Goal: Task Accomplishment & Management: Complete application form

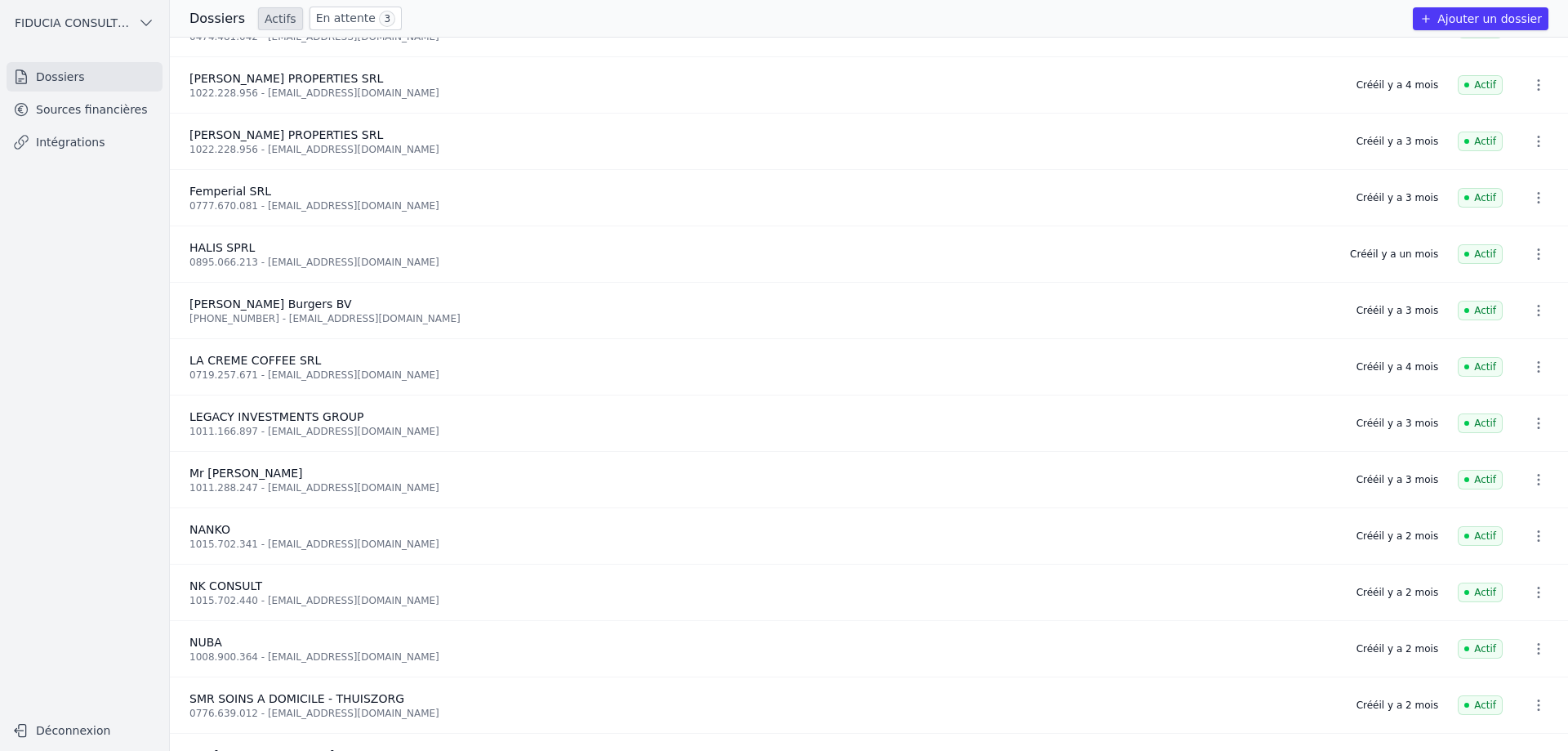
scroll to position [420, 0]
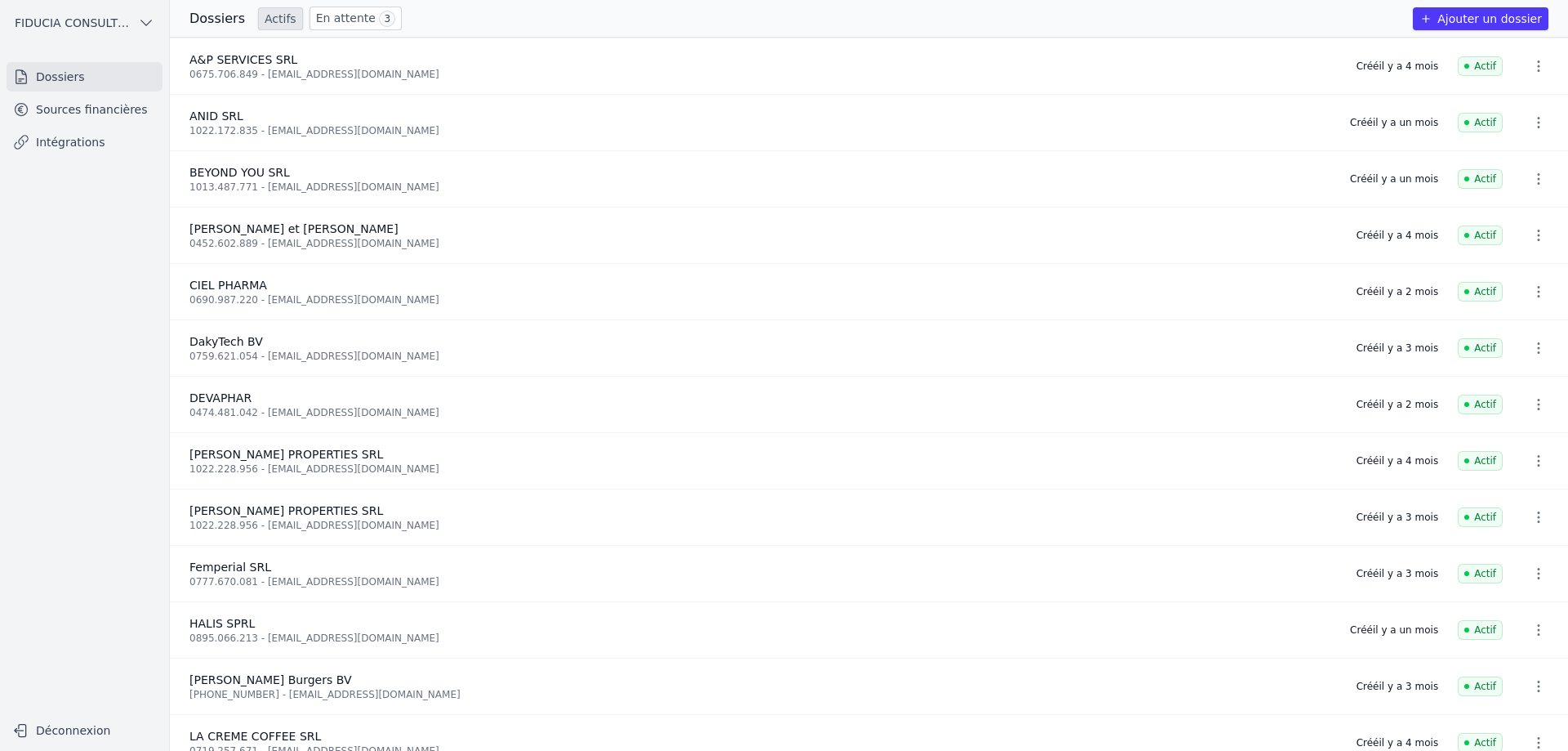
click at [1505, 8] on button "Ajouter un dossier" at bounding box center [1481, 18] width 135 height 23
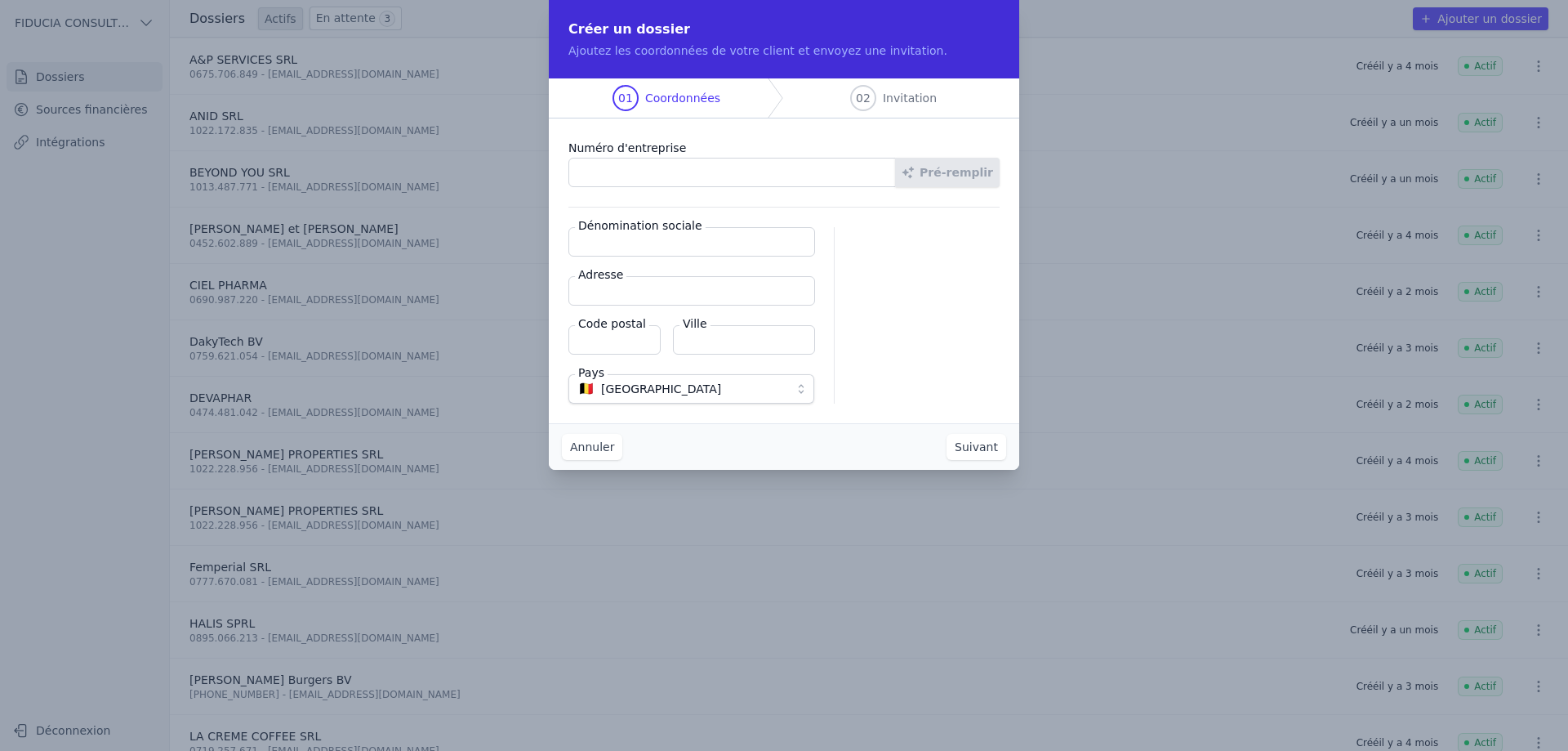
click at [635, 178] on input "Numéro d'entreprise" at bounding box center [732, 173] width 328 height 29
paste input "0597.677.574"
type input "0597.677.574"
click at [983, 171] on button "Pré-remplir" at bounding box center [947, 173] width 104 height 29
type input "FRT SRL"
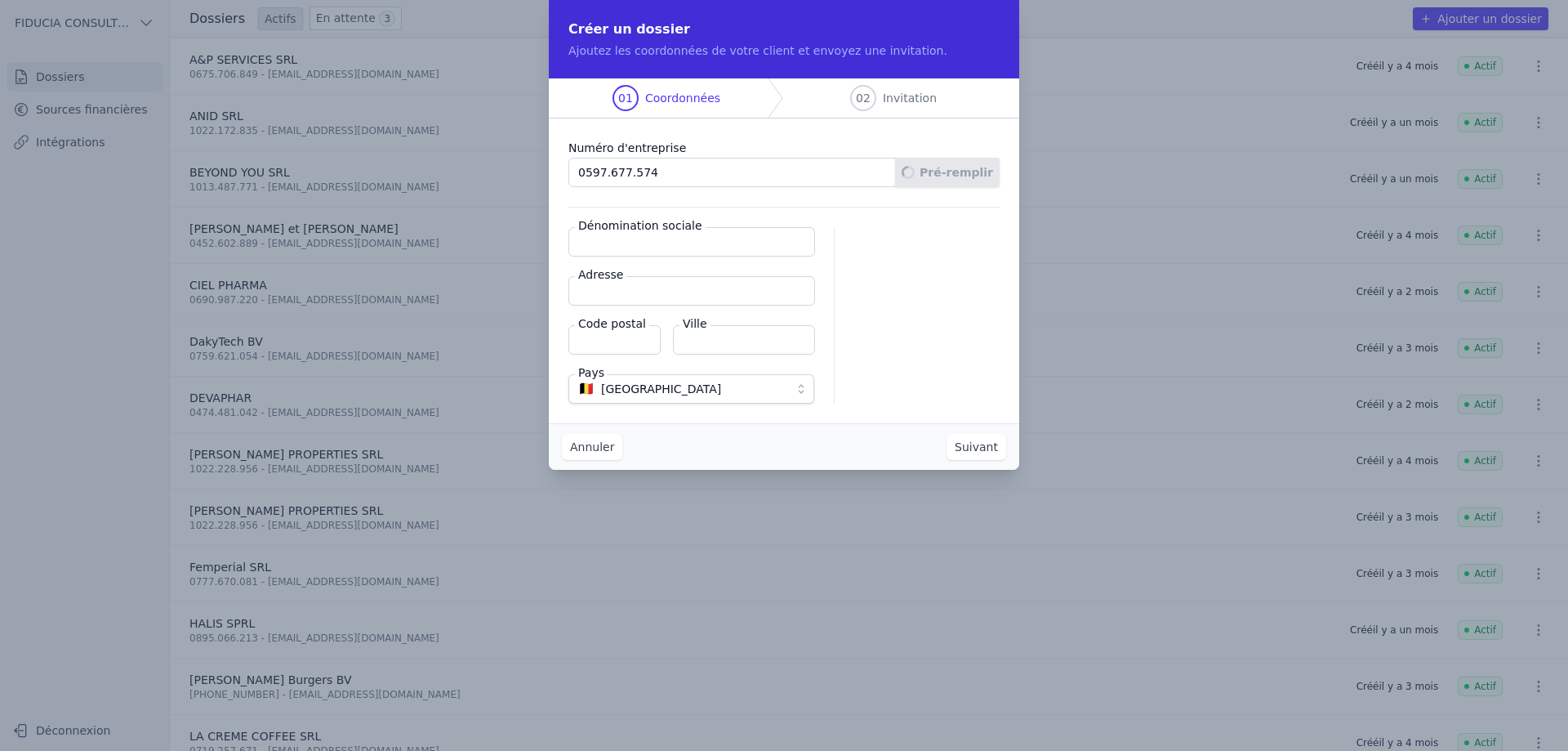
type input "Rue Saxe-Cobourg 8/2"
type input "1210"
type input "Saint-Josse-ten-Noode"
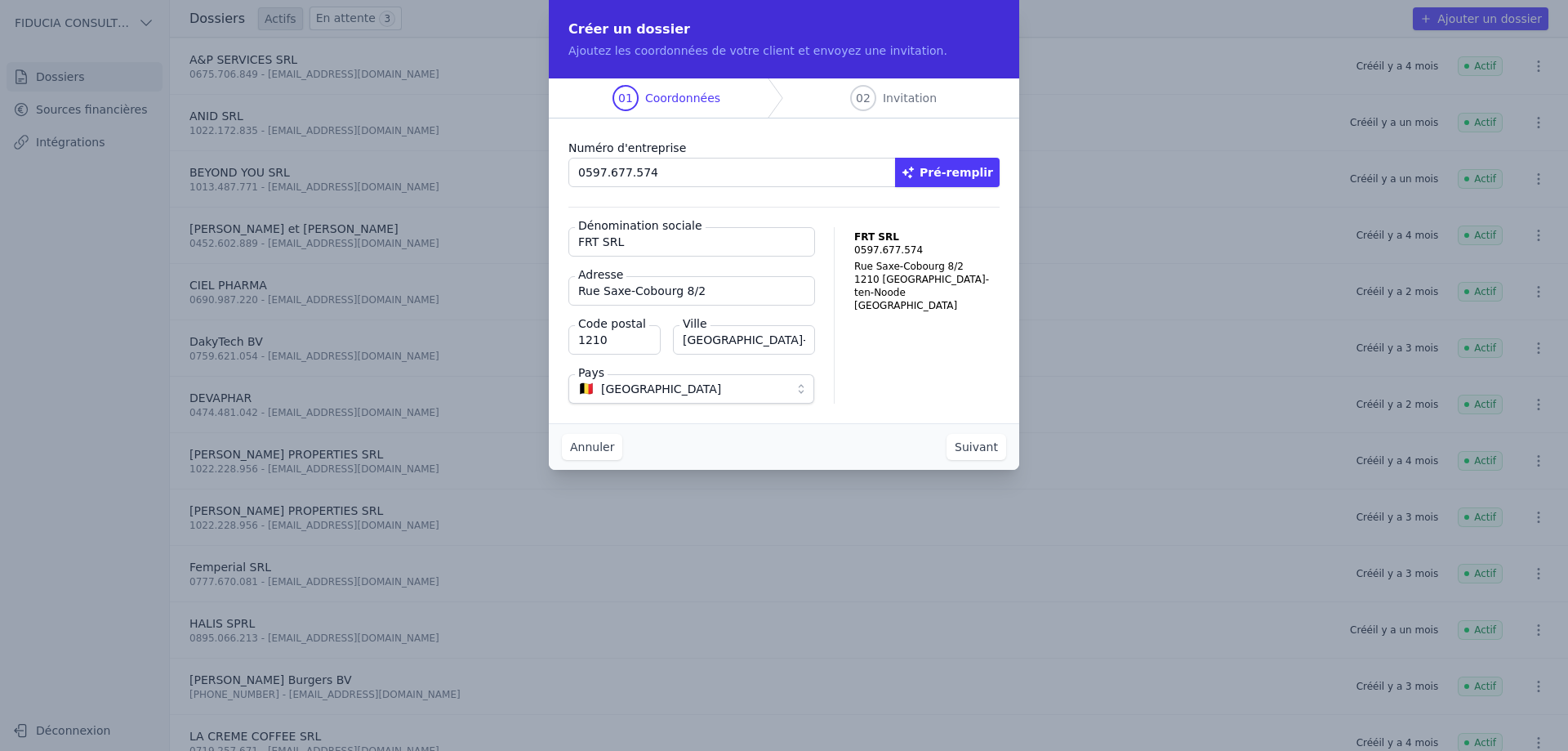
click at [980, 448] on button "Suivant" at bounding box center [976, 447] width 59 height 26
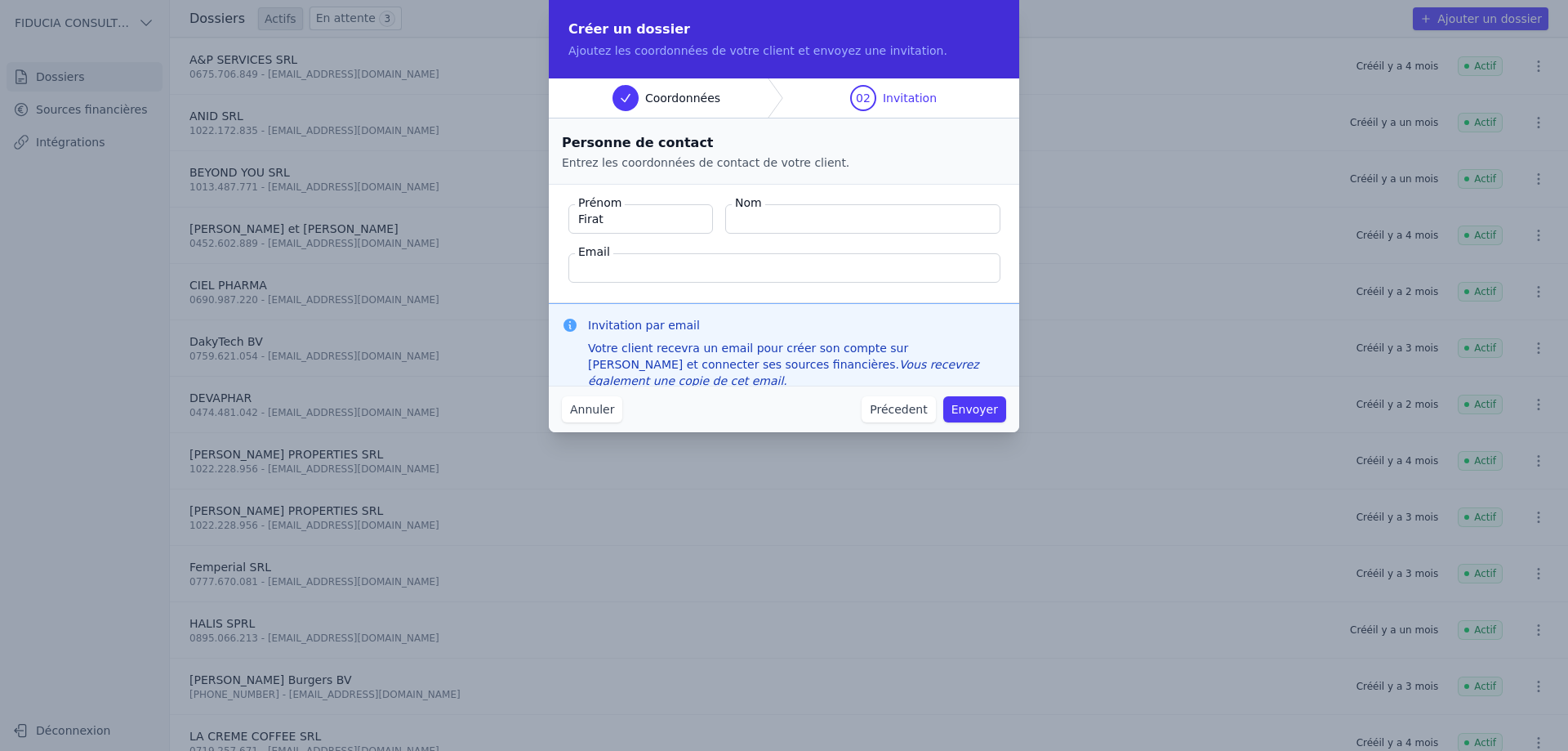
type input "Firat"
type input "Unlü"
click at [623, 275] on input "Email" at bounding box center [784, 268] width 432 height 29
click at [647, 272] on input "Email" at bounding box center [784, 268] width 432 height 29
paste input "[EMAIL_ADDRESS][DOMAIN_NAME]"
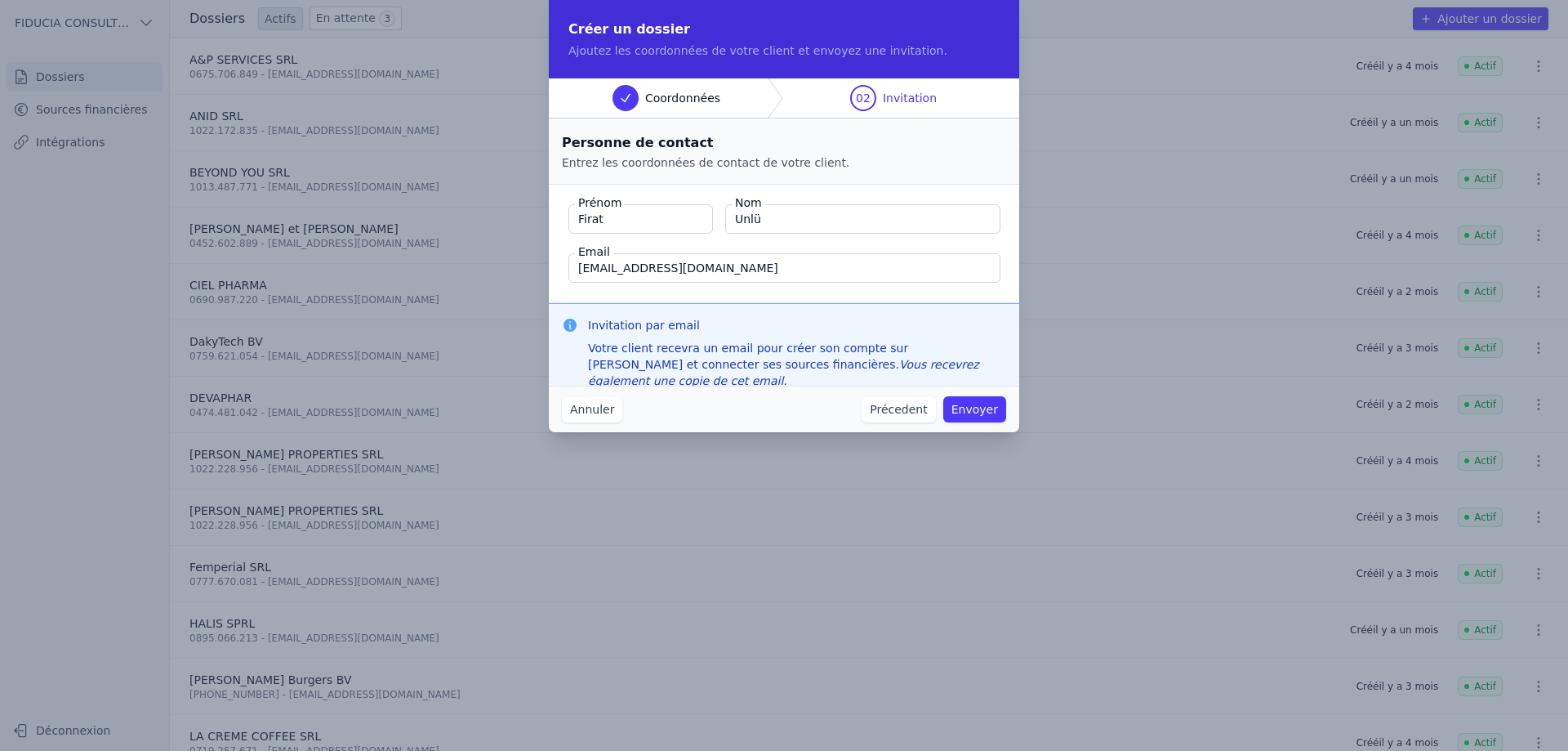
type input "[EMAIL_ADDRESS][DOMAIN_NAME]"
click at [964, 413] on button "Envoyer" at bounding box center [974, 409] width 63 height 26
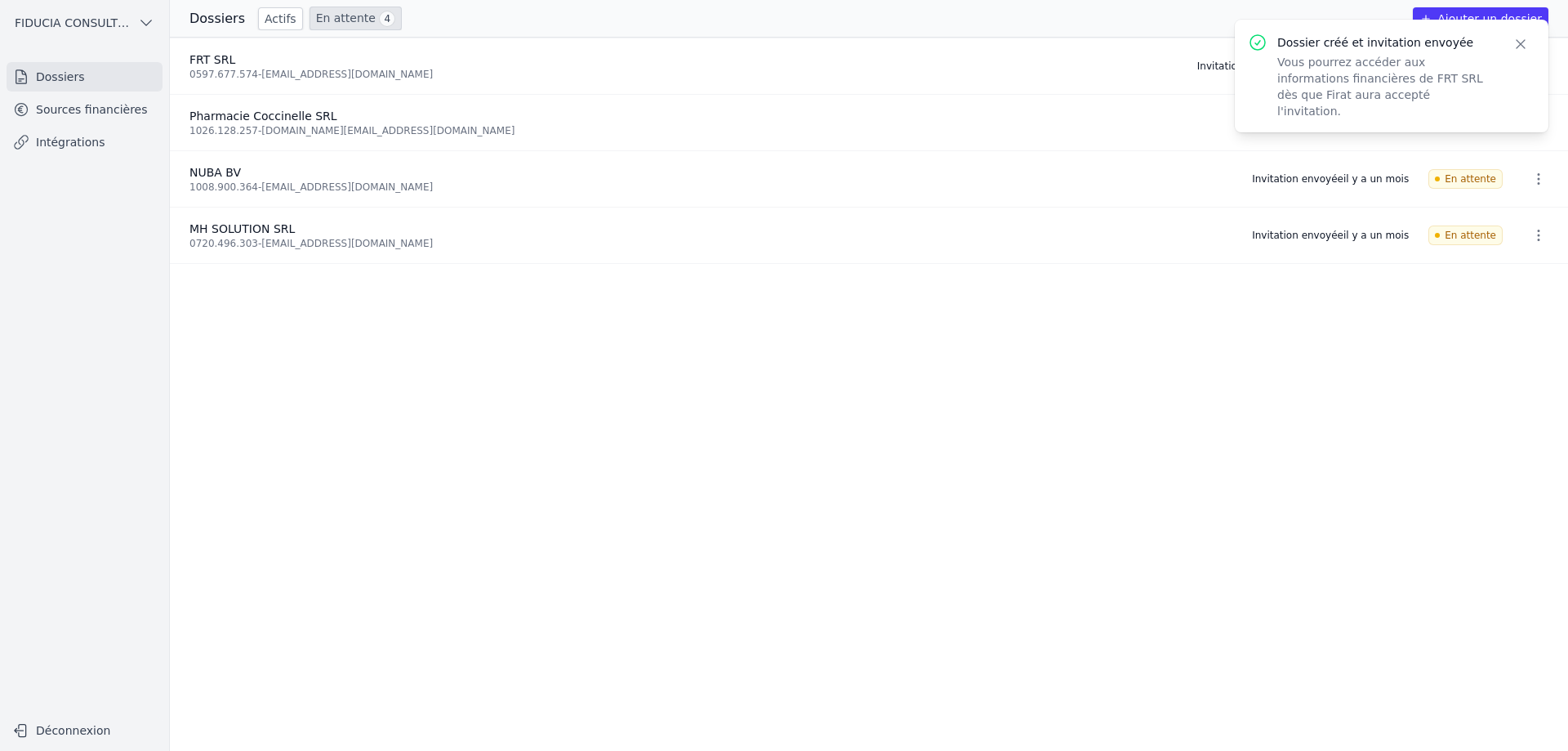
click at [437, 78] on div "0597.677.574 - info@tadu.be" at bounding box center [684, 74] width 988 height 13
click at [1522, 38] on icon "button" at bounding box center [1521, 44] width 16 height 16
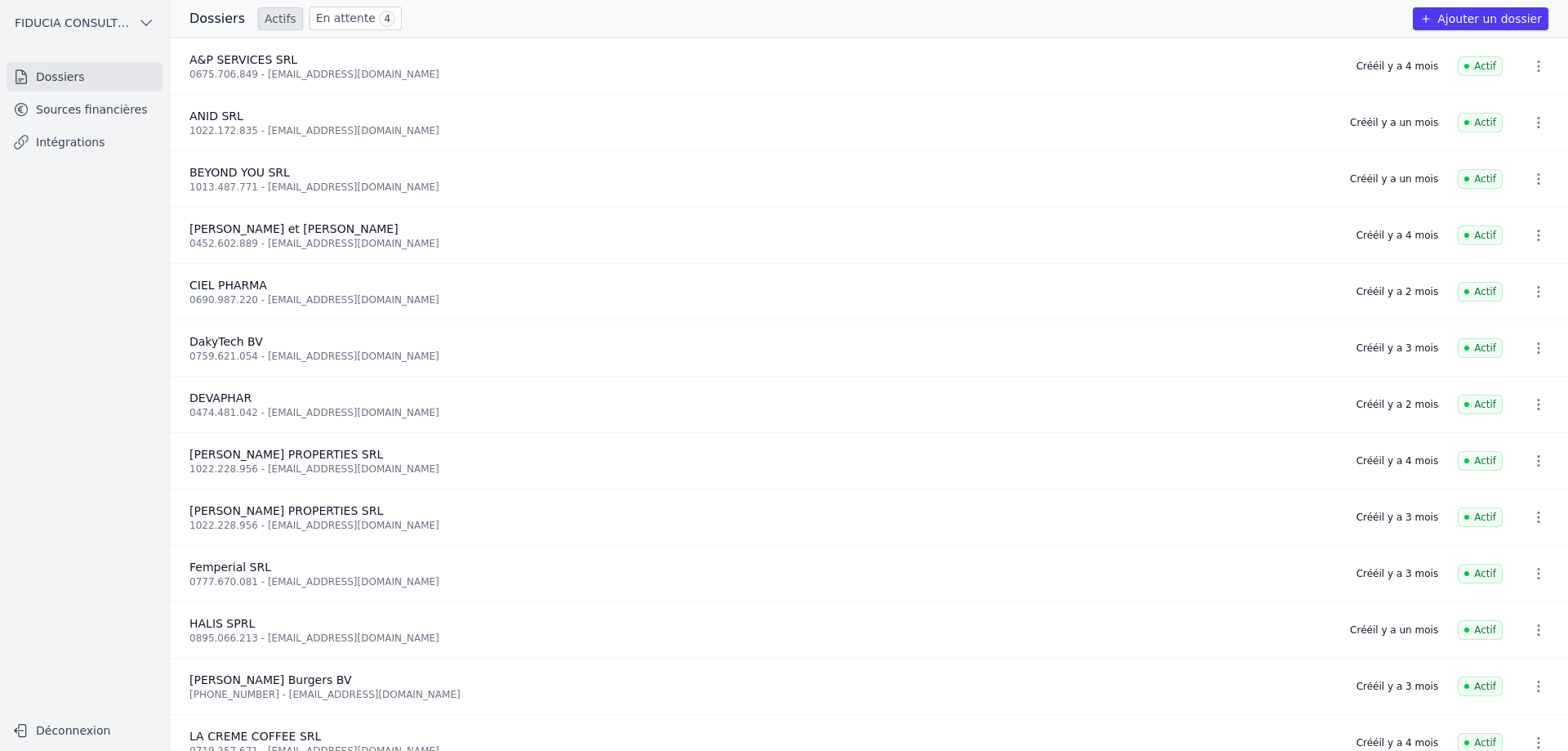
click at [126, 116] on link "Sources financières" at bounding box center [84, 110] width 156 height 29
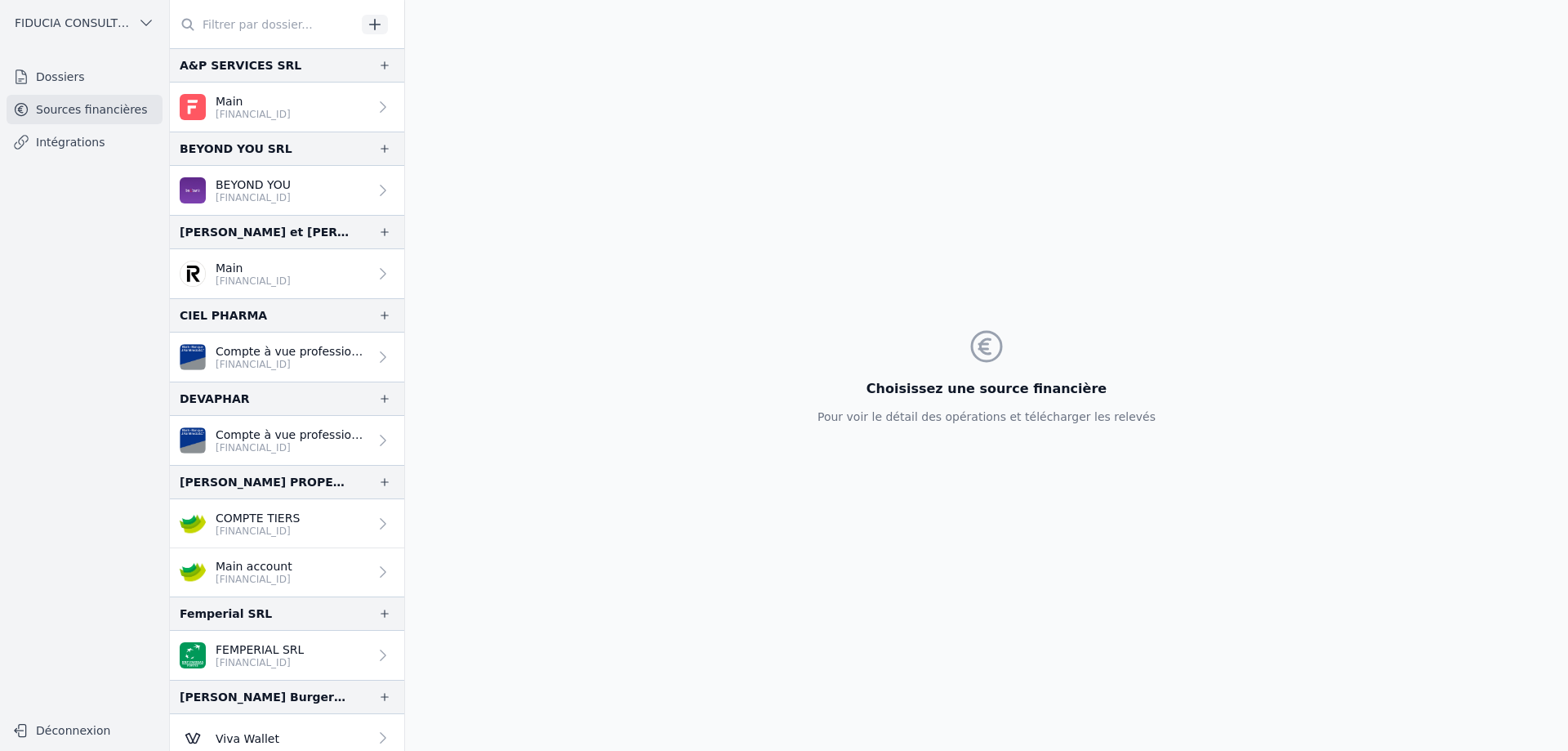
click at [111, 75] on link "Dossiers" at bounding box center [84, 77] width 156 height 29
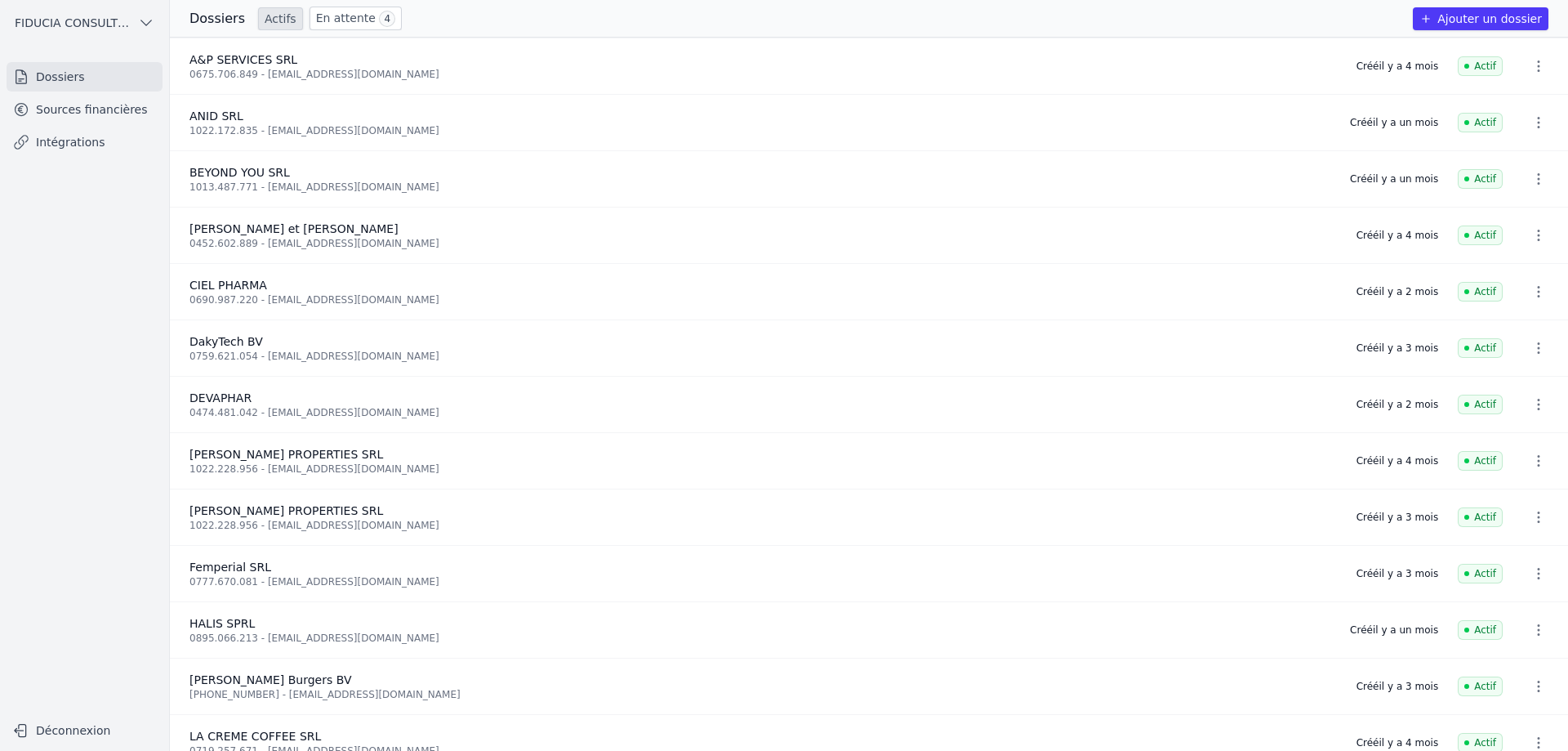
click at [343, 14] on link "En attente 4" at bounding box center [355, 18] width 92 height 24
